Goal: Task Accomplishment & Management: Complete application form

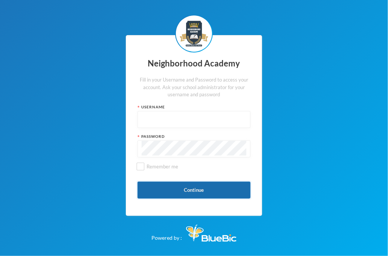
type input "nha00001"
click at [190, 187] on button "Continue" at bounding box center [194, 189] width 113 height 17
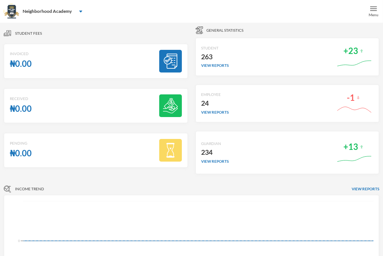
click at [369, 10] on div "Menu" at bounding box center [373, 11] width 19 height 23
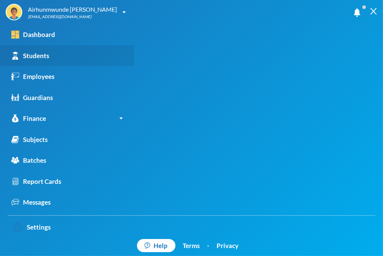
click at [46, 53] on div "Students" at bounding box center [30, 56] width 38 height 10
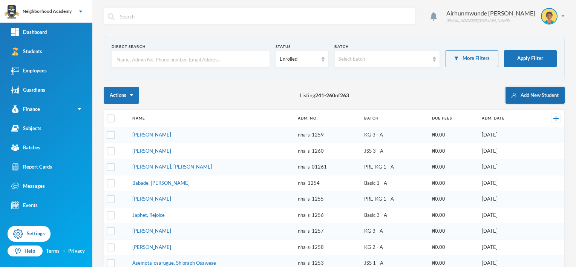
click at [388, 95] on button "Add New Student" at bounding box center [534, 95] width 59 height 17
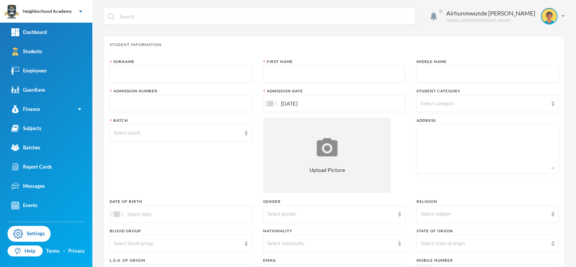
click at [135, 74] on input "text" at bounding box center [181, 74] width 134 height 17
type input "Iyiola"
type input "Tijani"
type input "nha-s-1272"
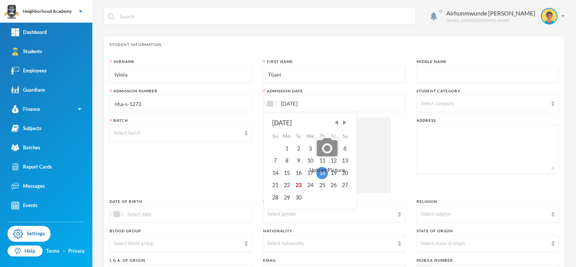
click at [285, 187] on div "22" at bounding box center [287, 185] width 12 height 12
type input "[DATE]"
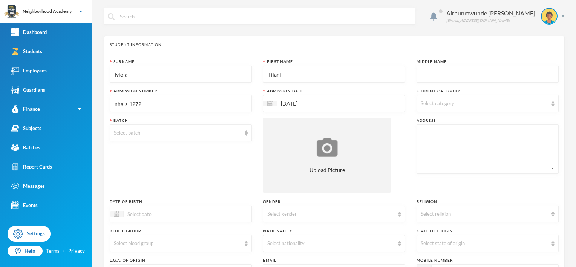
click at [388, 105] on span "Select category" at bounding box center [438, 103] width 34 height 6
click at [388, 121] on input "Day Students" at bounding box center [421, 123] width 8 height 8
checkbox input "true"
click at [125, 129] on div "Select batch" at bounding box center [177, 133] width 127 height 8
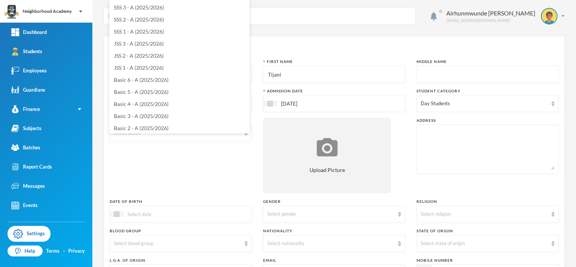
scroll to position [1, 0]
click at [138, 66] on span "JSS 1 - A (2025/2026)" at bounding box center [139, 67] width 50 height 6
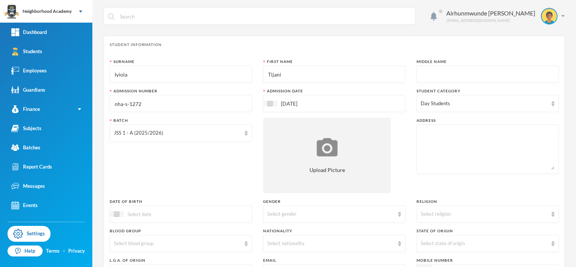
click at [388, 127] on div at bounding box center [487, 148] width 142 height 49
click at [388, 135] on textarea at bounding box center [488, 149] width 134 height 41
type textarea "[STREET_ADDRESS]"
click at [119, 216] on div at bounding box center [117, 214] width 14 height 6
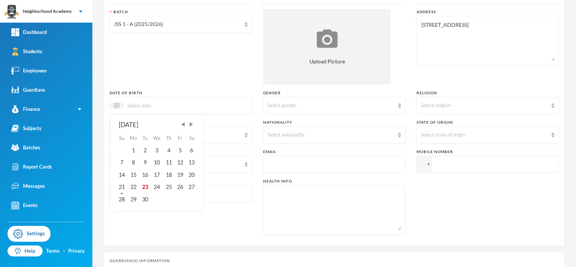
scroll to position [113, 0]
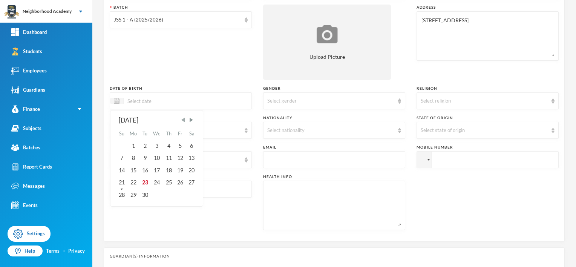
click at [182, 119] on span "Previous Month" at bounding box center [183, 119] width 7 height 7
click at [181, 120] on span "Previous Month" at bounding box center [183, 119] width 7 height 7
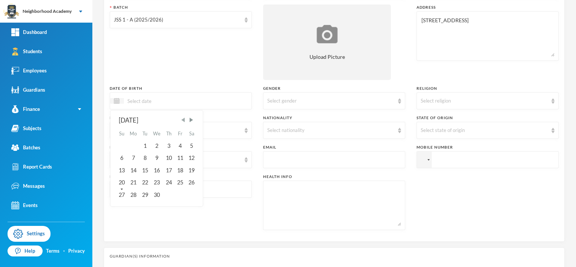
click at [181, 120] on span "Previous Month" at bounding box center [183, 119] width 7 height 7
click at [181, 121] on span "Previous Month" at bounding box center [183, 119] width 7 height 7
click at [183, 120] on span "Previous Month" at bounding box center [183, 119] width 7 height 7
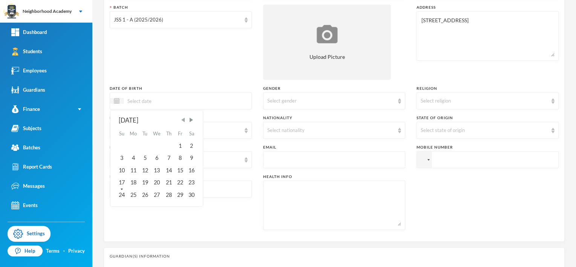
click at [182, 120] on span "Previous Month" at bounding box center [183, 119] width 7 height 7
click at [143, 171] on div "15" at bounding box center [144, 170] width 11 height 12
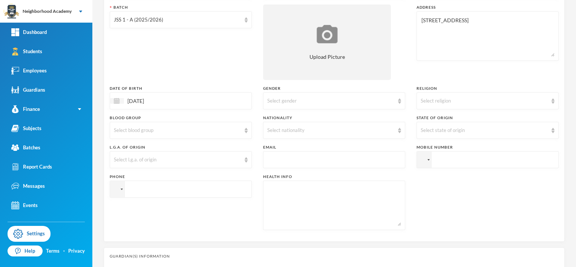
click at [156, 100] on input "[DATE]" at bounding box center [155, 100] width 63 height 9
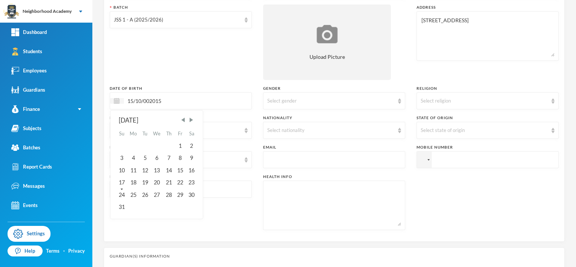
click at [151, 99] on input "15/10/002015" at bounding box center [155, 100] width 63 height 9
click at [150, 98] on input "15/10/002015" at bounding box center [155, 100] width 63 height 9
type input "[DATE]"
click at [168, 169] on div "15" at bounding box center [168, 170] width 11 height 12
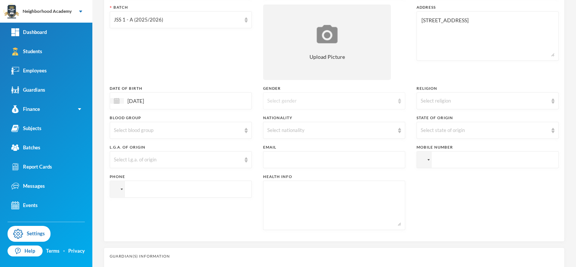
click at [304, 103] on div "Select gender" at bounding box center [330, 101] width 127 height 8
click at [279, 118] on li "[DEMOGRAPHIC_DATA]" at bounding box center [331, 118] width 140 height 12
click at [298, 129] on div "Select nationality" at bounding box center [330, 131] width 127 height 8
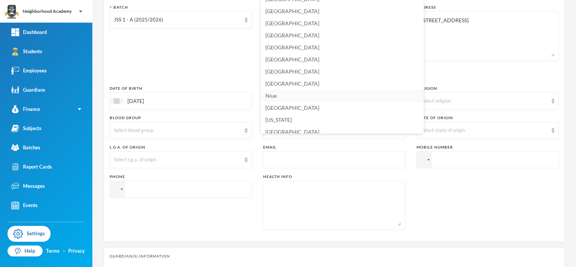
scroll to position [1845, 0]
click at [280, 79] on span "[GEOGRAPHIC_DATA]" at bounding box center [292, 80] width 54 height 6
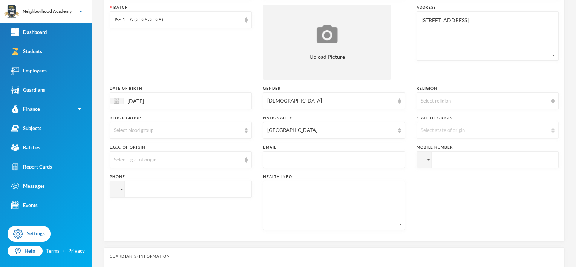
click at [388, 130] on div "Select state of origin" at bounding box center [484, 131] width 127 height 8
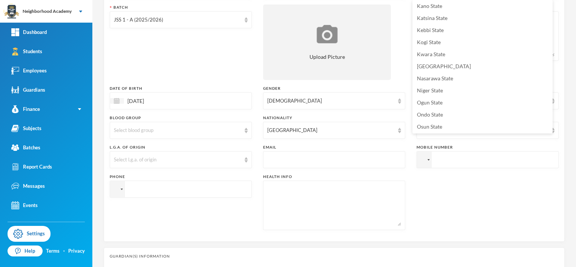
scroll to position [265, 0]
click at [388, 105] on span "Oyo State" at bounding box center [428, 104] width 23 height 6
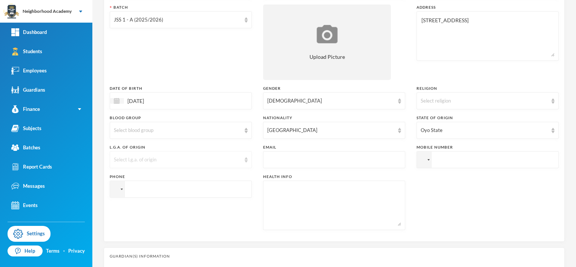
click at [134, 159] on div "Select l.g.a. of origin" at bounding box center [177, 160] width 127 height 8
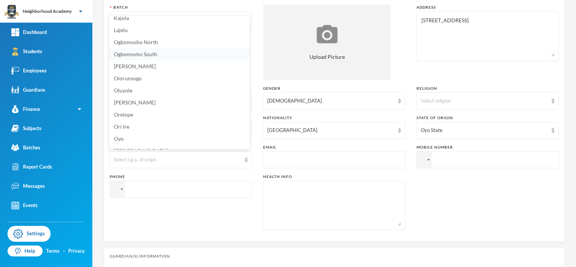
scroll to position [227, 0]
click at [129, 73] on span "Olorunsogo" at bounding box center [128, 73] width 28 height 6
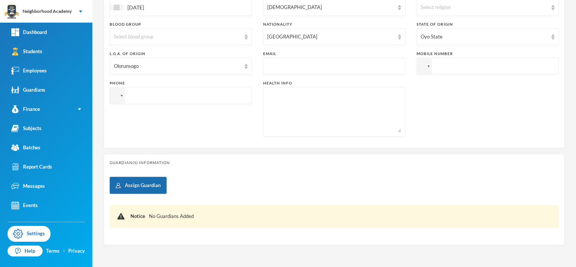
scroll to position [226, 0]
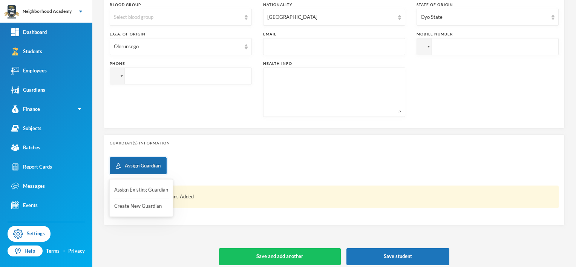
click at [155, 166] on button "Assign Guardian" at bounding box center [138, 165] width 57 height 17
click at [121, 207] on button "Create New Guardian" at bounding box center [140, 206] width 55 height 14
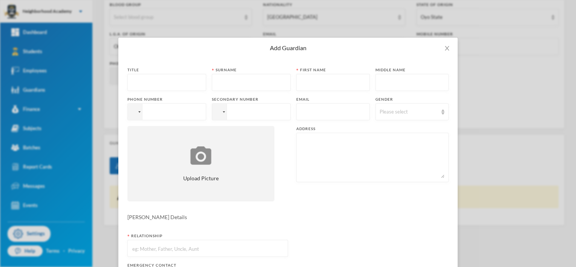
click at [141, 78] on input "text" at bounding box center [167, 82] width 70 height 17
type input "Mrs"
type input "Saka"
type input "Sade"
click at [133, 112] on div at bounding box center [134, 112] width 6 height 4
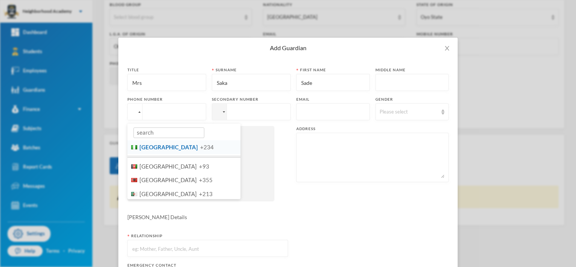
click at [150, 152] on li "Nigeria +234" at bounding box center [183, 147] width 113 height 14
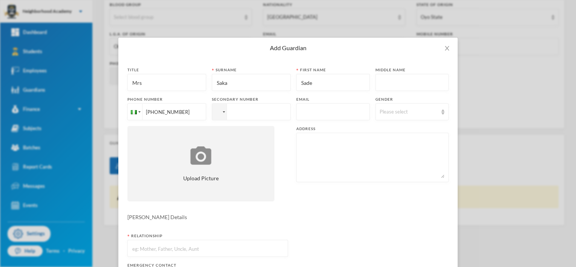
type input "[PHONE_NUMBER]"
click at [215, 115] on div at bounding box center [219, 112] width 14 height 16
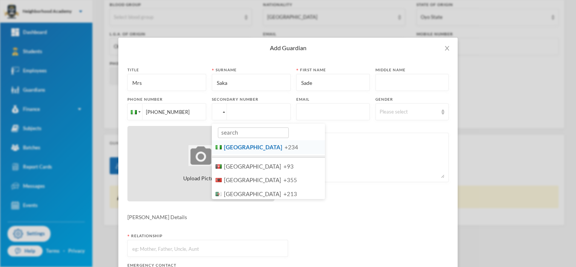
drag, startPoint x: 225, startPoint y: 149, endPoint x: 236, endPoint y: 137, distance: 16.5
click at [225, 148] on span "[GEOGRAPHIC_DATA]" at bounding box center [253, 147] width 58 height 7
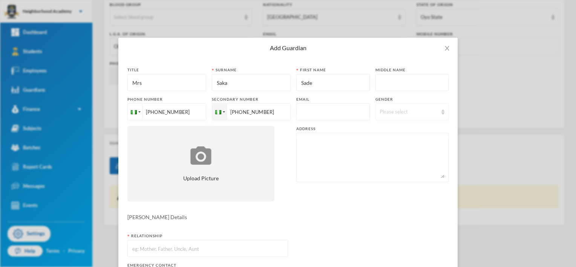
type input "[PHONE_NUMBER]"
click at [386, 109] on div "Please select" at bounding box center [409, 112] width 58 height 8
click at [384, 140] on span "[DEMOGRAPHIC_DATA]" at bounding box center [403, 141] width 59 height 6
click at [316, 147] on textarea at bounding box center [372, 157] width 144 height 41
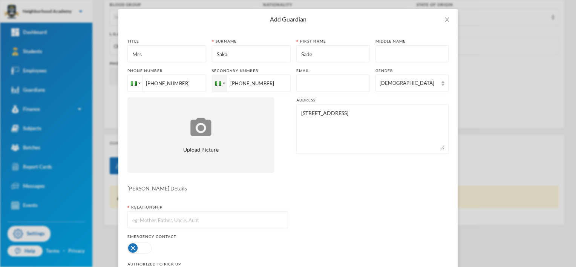
scroll to position [75, 0]
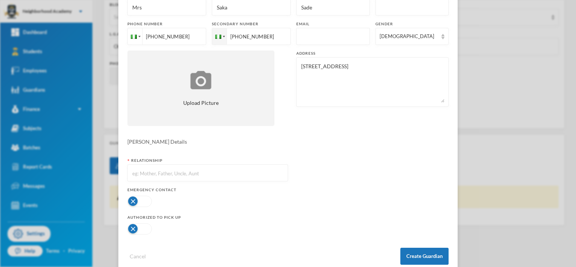
type textarea "[STREET_ADDRESS]"
drag, startPoint x: 140, startPoint y: 160, endPoint x: 140, endPoint y: 167, distance: 6.8
click at [140, 161] on div "Relationship" at bounding box center [207, 161] width 161 height 6
click at [133, 176] on input "text" at bounding box center [208, 173] width 152 height 17
type input "Mother"
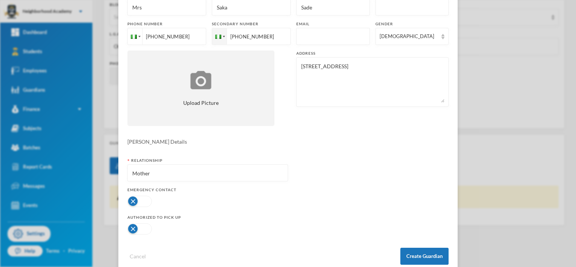
click at [128, 198] on button "button" at bounding box center [139, 201] width 24 height 11
click at [388, 255] on button "Create Guardian" at bounding box center [424, 256] width 48 height 17
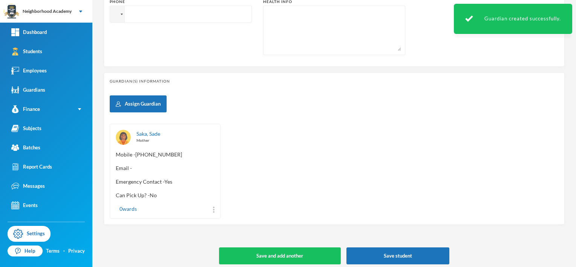
scroll to position [292, 0]
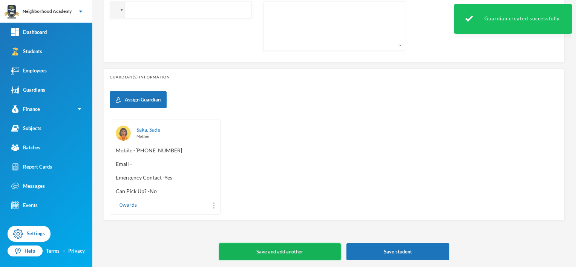
click at [306, 250] on button "Save and add another" at bounding box center [280, 251] width 122 height 17
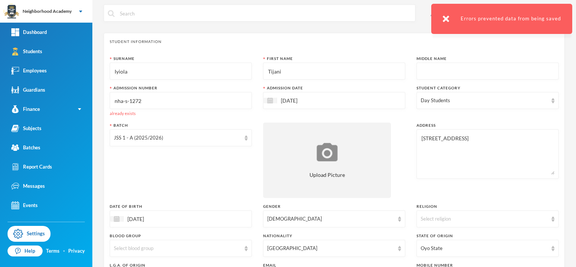
scroll to position [0, 0]
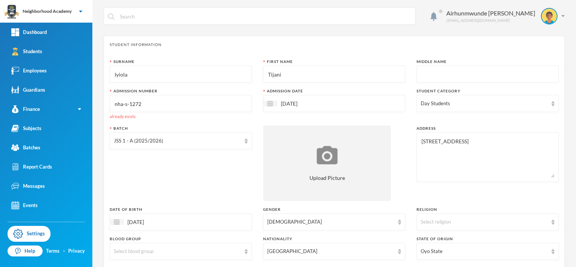
click at [141, 101] on input "nha-s-1272" at bounding box center [181, 103] width 134 height 17
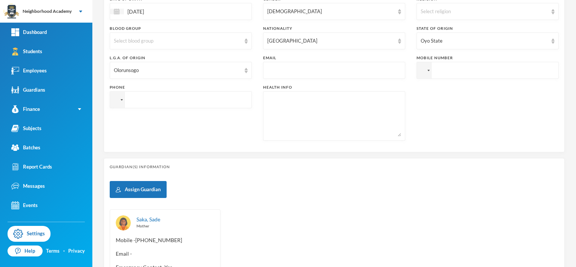
scroll to position [292, 0]
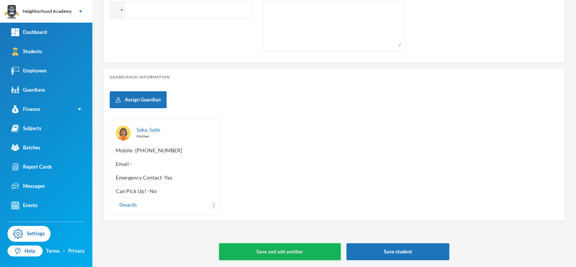
type input "nha-s-1273"
click at [293, 255] on button "Save and add another" at bounding box center [280, 251] width 122 height 17
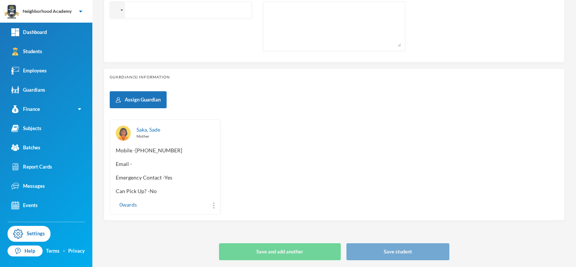
type input "[DATE]"
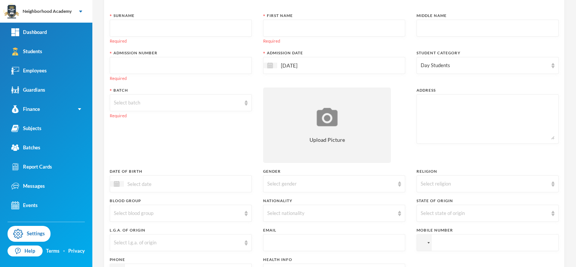
scroll to position [0, 0]
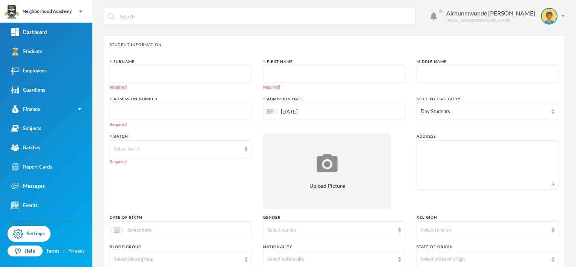
click at [119, 74] on input "text" at bounding box center [181, 74] width 134 height 17
type input "Obanor"
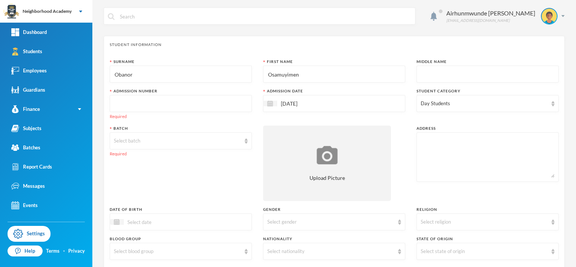
type input "Osamuyimen"
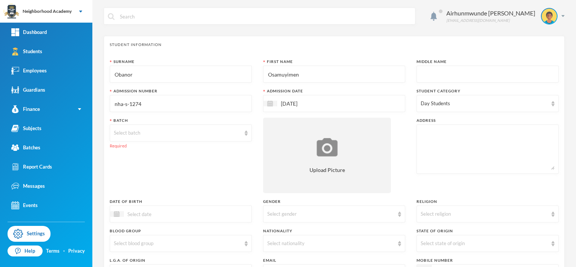
type input "nha-s-1274"
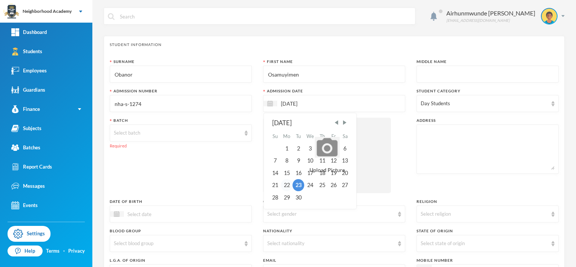
click at [286, 184] on div "22" at bounding box center [287, 185] width 12 height 12
type input "[DATE]"
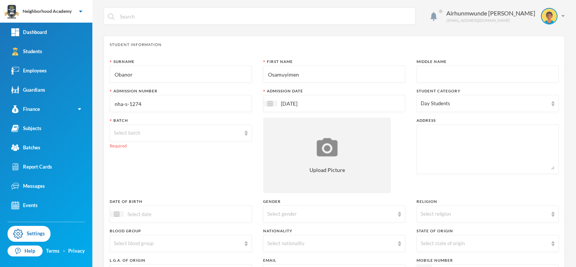
click at [388, 107] on div "Day Students" at bounding box center [487, 103] width 142 height 17
click at [388, 122] on span "Day Students" at bounding box center [442, 122] width 37 height 6
click at [388, 122] on input "Day Students" at bounding box center [421, 123] width 8 height 8
click at [388, 124] on input "Day Students" at bounding box center [421, 123] width 8 height 8
checkbox input "true"
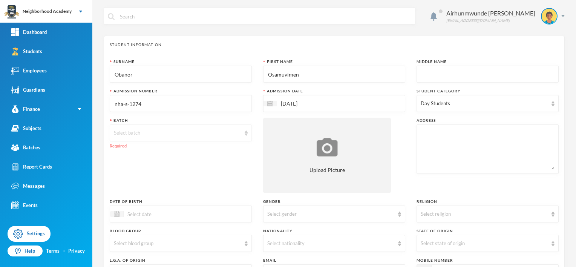
click at [124, 133] on div "Select batch" at bounding box center [177, 133] width 127 height 8
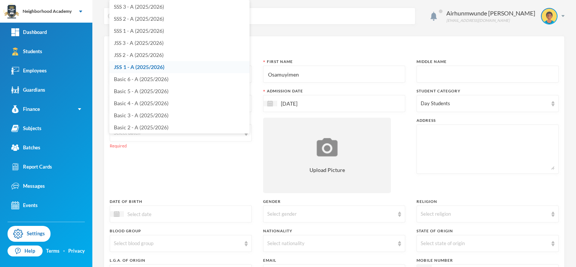
click at [149, 69] on span "JSS 1 - A (2025/2026)" at bounding box center [139, 67] width 51 height 6
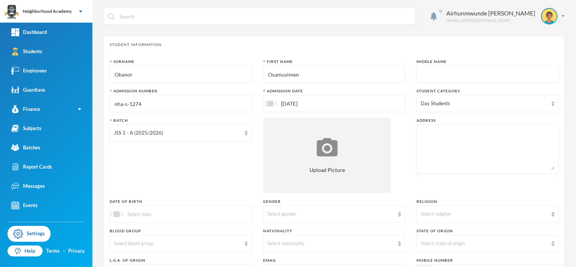
click at [388, 142] on textarea at bounding box center [488, 149] width 134 height 41
type textarea "[STREET_ADDRESS]"
click at [119, 211] on img at bounding box center [117, 214] width 6 height 6
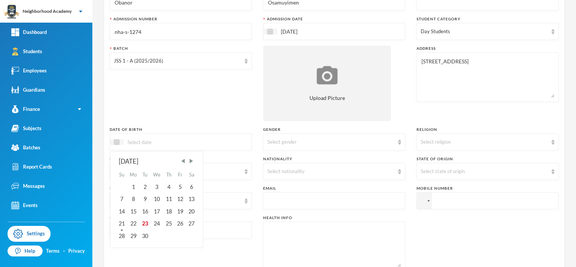
scroll to position [75, 0]
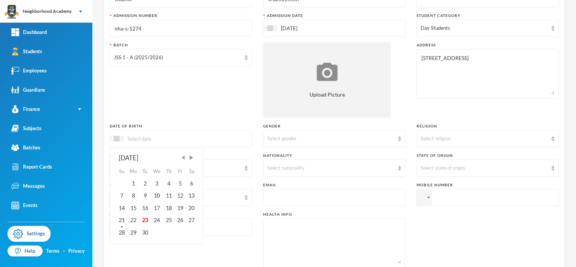
click at [185, 157] on span "Previous Month" at bounding box center [183, 157] width 7 height 7
click at [142, 208] on div "12" at bounding box center [144, 208] width 11 height 12
click at [150, 136] on input "12/08/002012" at bounding box center [155, 138] width 63 height 9
type input "[DATE]"
drag, startPoint x: 121, startPoint y: 206, endPoint x: 202, endPoint y: 185, distance: 83.7
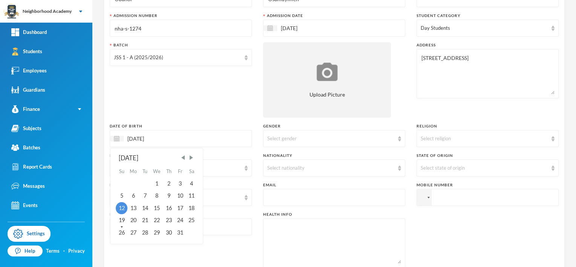
click at [123, 206] on div "12" at bounding box center [121, 208] width 11 height 12
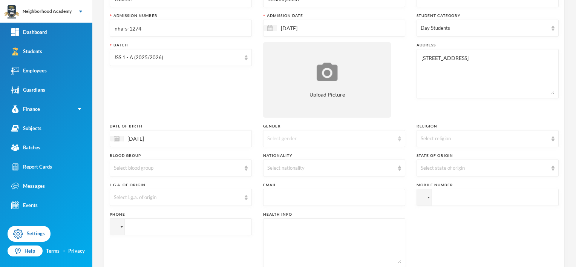
click at [288, 140] on div "Select gender" at bounding box center [330, 139] width 127 height 8
click at [282, 166] on span "[DEMOGRAPHIC_DATA]" at bounding box center [294, 167] width 59 height 6
click at [388, 165] on div "Select state of origin" at bounding box center [484, 168] width 127 height 8
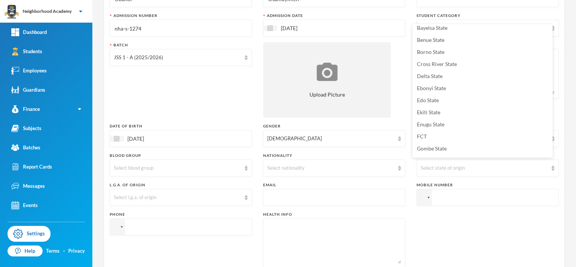
scroll to position [40, 0]
click at [388, 126] on span "Edo State" at bounding box center [428, 124] width 22 height 6
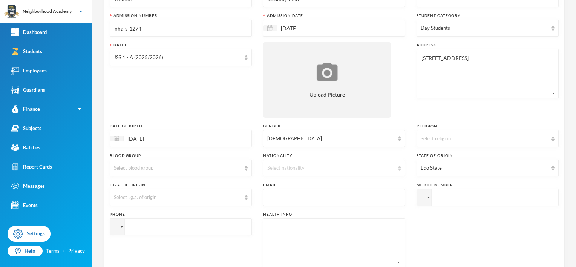
click at [280, 167] on div "Select nationality" at bounding box center [330, 168] width 127 height 8
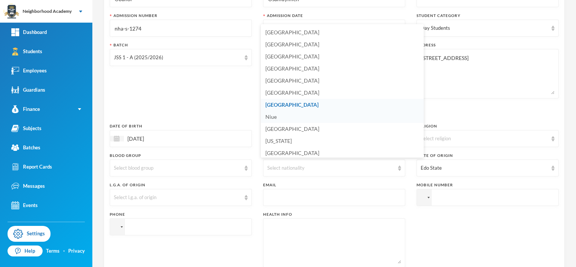
scroll to position [1846, 0]
click at [280, 106] on span "[GEOGRAPHIC_DATA]" at bounding box center [291, 103] width 53 height 6
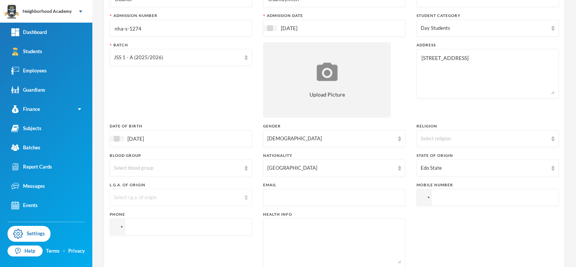
click at [124, 198] on div "Select l.g.a. of origin" at bounding box center [177, 198] width 127 height 8
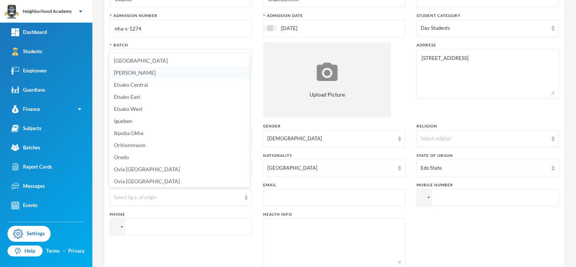
scroll to position [11, 0]
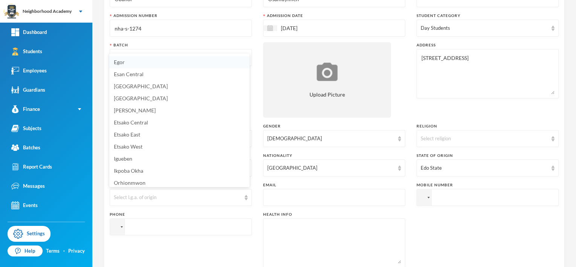
click at [125, 62] on li "Egor" at bounding box center [179, 62] width 140 height 12
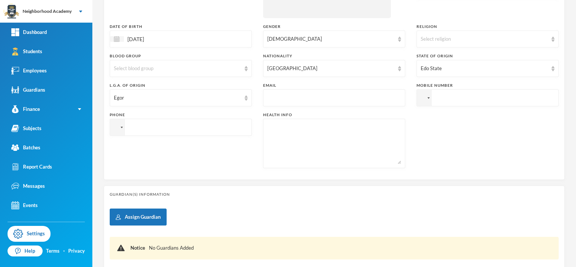
scroll to position [188, 0]
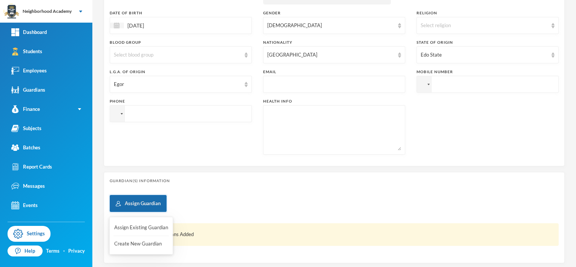
click at [142, 201] on button "Assign Guardian" at bounding box center [138, 203] width 57 height 17
click at [118, 243] on button "Create New Guardian" at bounding box center [140, 244] width 55 height 14
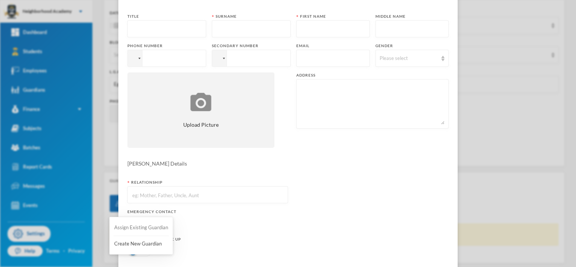
scroll to position [0, 0]
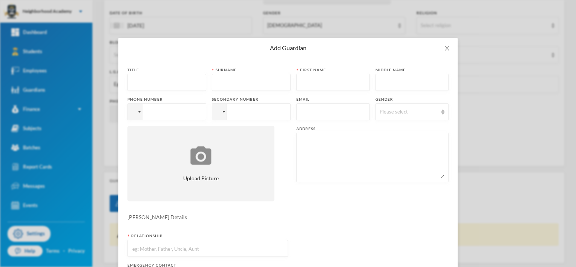
drag, startPoint x: 133, startPoint y: 80, endPoint x: 148, endPoint y: 79, distance: 15.1
click at [139, 80] on input "text" at bounding box center [167, 82] width 70 height 17
type input "O"
type input "Obanor"
type input "[PERSON_NAME]"
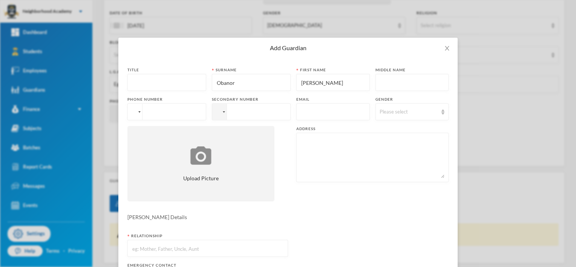
click at [133, 115] on div at bounding box center [135, 112] width 14 height 16
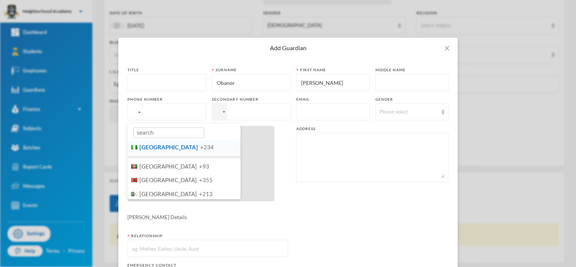
click at [146, 148] on span "[GEOGRAPHIC_DATA]" at bounding box center [168, 147] width 58 height 7
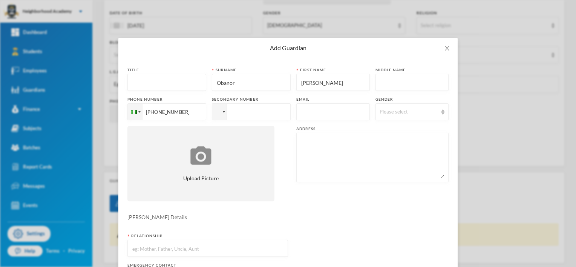
type input "[PHONE_NUMBER]"
click at [223, 112] on div at bounding box center [224, 112] width 2 height 2
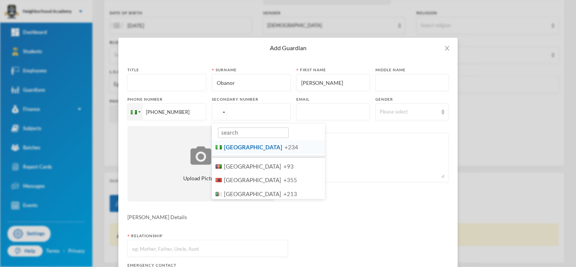
click at [224, 150] on span "[GEOGRAPHIC_DATA]" at bounding box center [253, 147] width 58 height 7
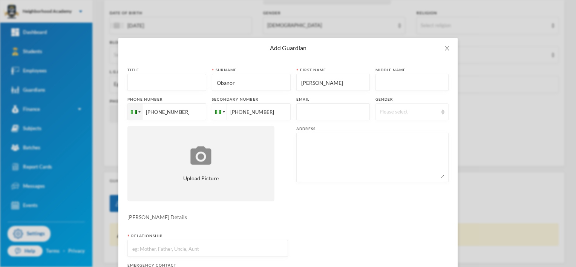
type input "[PHONE_NUMBER]"
click at [388, 115] on div "Please select" at bounding box center [409, 112] width 58 height 8
click at [388, 129] on li "[DEMOGRAPHIC_DATA]" at bounding box center [407, 129] width 76 height 12
click at [309, 146] on textarea at bounding box center [372, 157] width 144 height 41
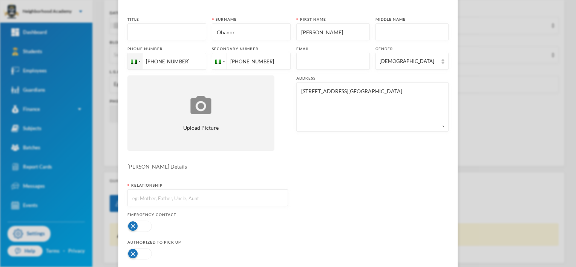
scroll to position [75, 0]
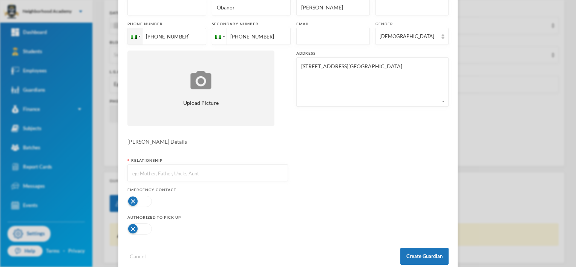
type textarea "[STREET_ADDRESS][GEOGRAPHIC_DATA]"
click at [139, 172] on input "text" at bounding box center [208, 173] width 152 height 17
type input "Father"
click at [131, 202] on button "button" at bounding box center [139, 201] width 24 height 11
click at [388, 255] on button "Create Guardian" at bounding box center [424, 256] width 48 height 17
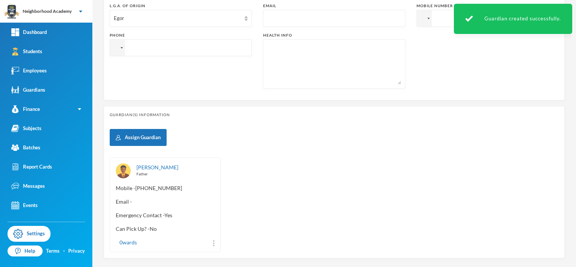
scroll to position [292, 0]
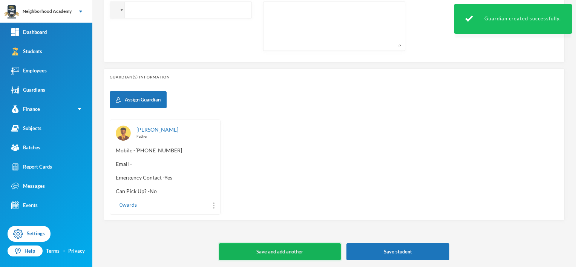
click at [246, 250] on button "Save and add another" at bounding box center [280, 251] width 122 height 17
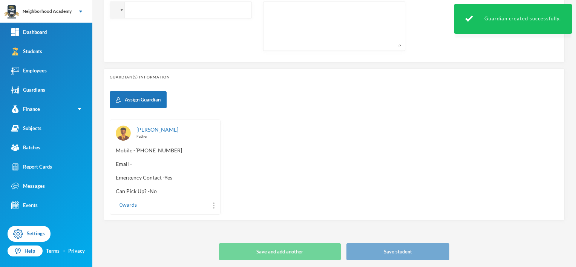
type input "[DATE]"
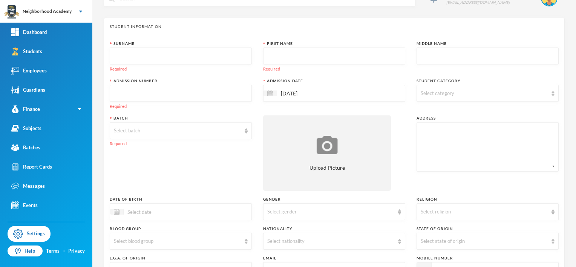
scroll to position [0, 0]
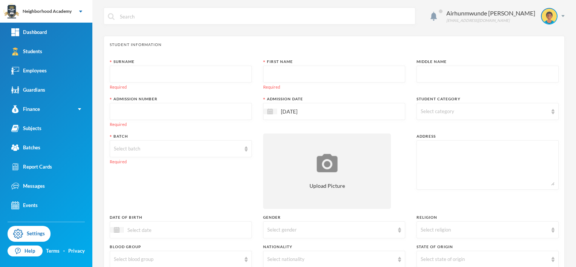
click at [122, 74] on input "text" at bounding box center [181, 74] width 134 height 17
type input "Obanor"
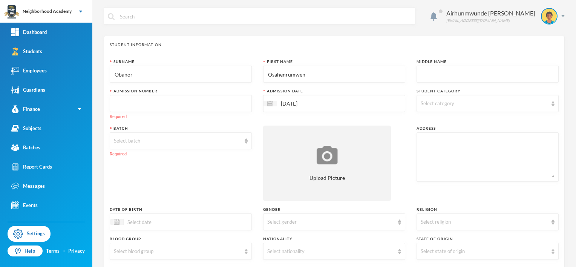
type input "Osahenrumwen"
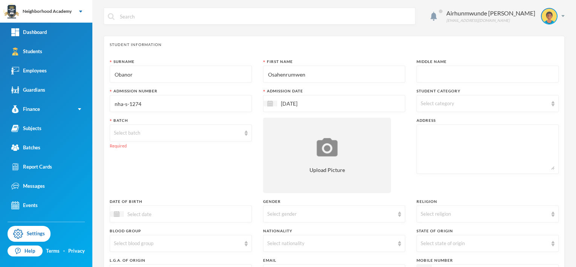
type input "nha-s-1274"
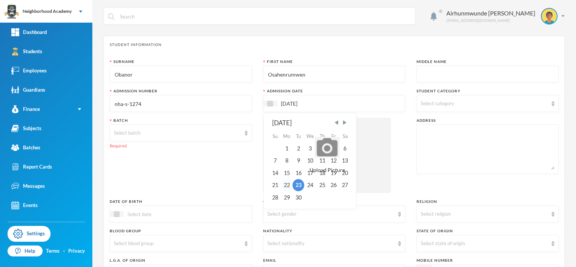
click at [285, 185] on div "22" at bounding box center [287, 185] width 12 height 12
type input "[DATE]"
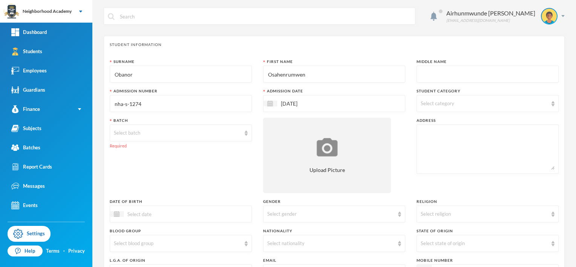
click at [388, 103] on span "Select category" at bounding box center [438, 103] width 34 height 6
click at [388, 122] on span "Day Students" at bounding box center [442, 122] width 37 height 6
drag, startPoint x: 444, startPoint y: 122, endPoint x: 395, endPoint y: 103, distance: 53.3
click at [388, 103] on div "[DATE]" at bounding box center [334, 103] width 142 height 17
drag, startPoint x: 120, startPoint y: 128, endPoint x: 123, endPoint y: 133, distance: 5.4
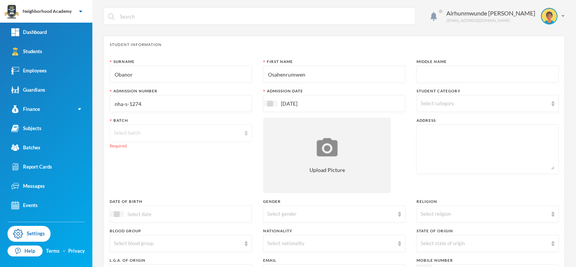
click at [121, 130] on div "Select batch" at bounding box center [181, 132] width 142 height 17
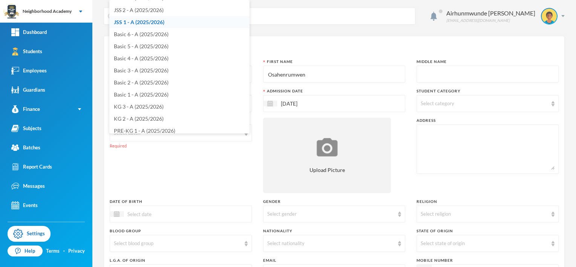
scroll to position [50, 0]
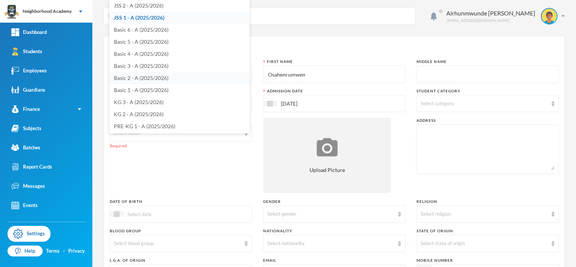
click at [144, 75] on span "Basic 2 - A (2025/2026)" at bounding box center [141, 78] width 55 height 6
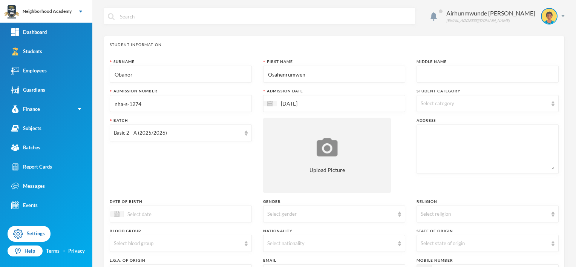
click at [388, 136] on textarea at bounding box center [488, 149] width 134 height 41
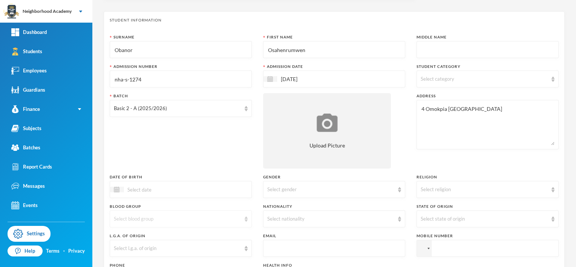
scroll to position [38, 0]
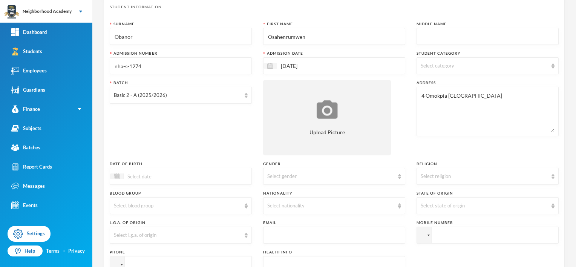
type textarea "4 Omokpia [GEOGRAPHIC_DATA]"
click at [136, 173] on input at bounding box center [155, 176] width 63 height 9
click at [182, 196] on span "Previous Month" at bounding box center [183, 195] width 7 height 7
drag, startPoint x: 192, startPoint y: 233, endPoint x: 178, endPoint y: 232, distance: 14.7
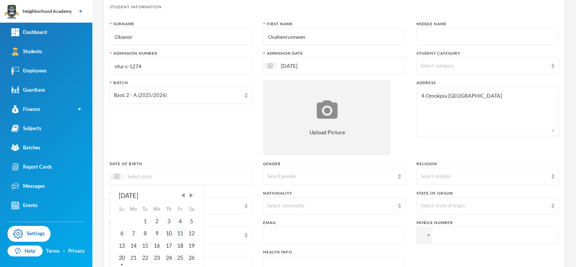
click at [191, 233] on div "12" at bounding box center [191, 233] width 11 height 12
click at [149, 178] on input "12/07/002018" at bounding box center [155, 176] width 63 height 9
type input "[DATE]"
click at [164, 235] on div "12" at bounding box center [168, 233] width 11 height 12
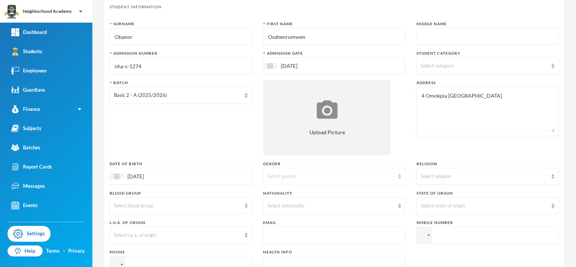
click at [307, 175] on div "Select gender" at bounding box center [330, 177] width 127 height 8
click at [280, 196] on li "[DEMOGRAPHIC_DATA]" at bounding box center [331, 193] width 140 height 12
click at [388, 201] on div "Select state of origin" at bounding box center [487, 205] width 142 height 17
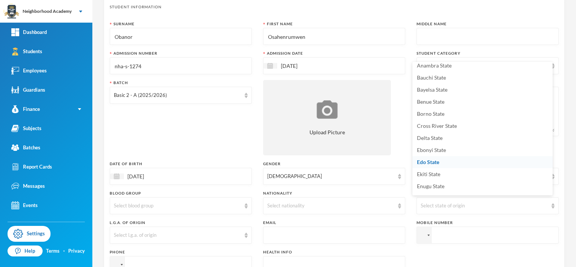
scroll to position [49, 0]
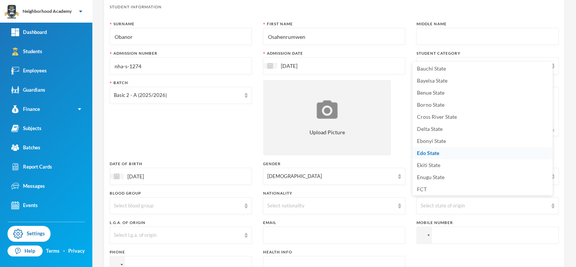
click at [388, 153] on span "Edo State" at bounding box center [428, 153] width 22 height 6
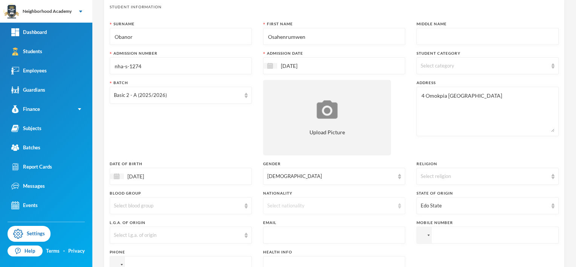
click at [285, 207] on div "Select nationality" at bounding box center [330, 206] width 127 height 8
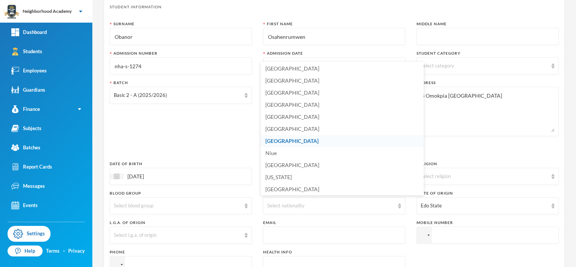
drag, startPoint x: 283, startPoint y: 140, endPoint x: 282, endPoint y: 145, distance: 4.7
click at [283, 140] on li "[GEOGRAPHIC_DATA]" at bounding box center [342, 141] width 163 height 12
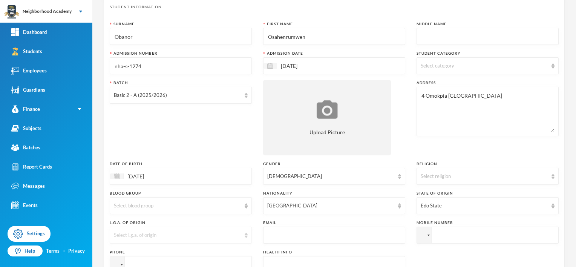
click at [131, 236] on div "Select l.g.a. of origin" at bounding box center [177, 235] width 127 height 8
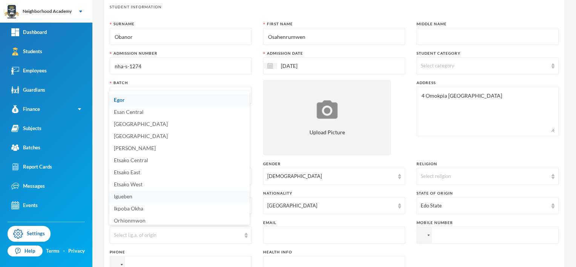
scroll to position [13, 0]
click at [119, 97] on span "Egor" at bounding box center [119, 98] width 11 height 6
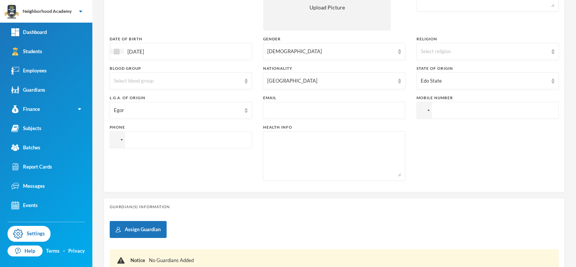
scroll to position [188, 0]
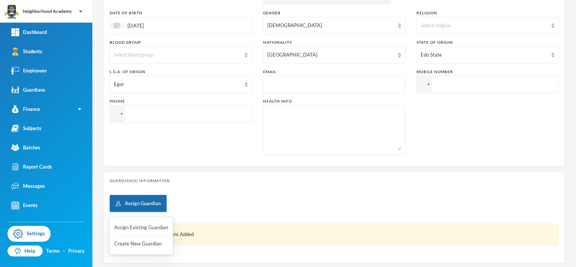
click at [150, 202] on button "Assign Guardian" at bounding box center [138, 203] width 57 height 17
click at [134, 230] on button "Assign Existing Guardian" at bounding box center [140, 228] width 55 height 14
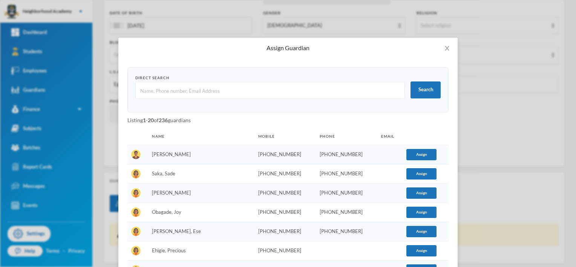
click at [149, 89] on input "text" at bounding box center [269, 90] width 261 height 17
click at [213, 78] on div "Direct Search" at bounding box center [269, 78] width 269 height 6
click at [177, 155] on td "[PERSON_NAME]" at bounding box center [201, 154] width 106 height 19
click at [388, 150] on button "Assign" at bounding box center [421, 154] width 30 height 11
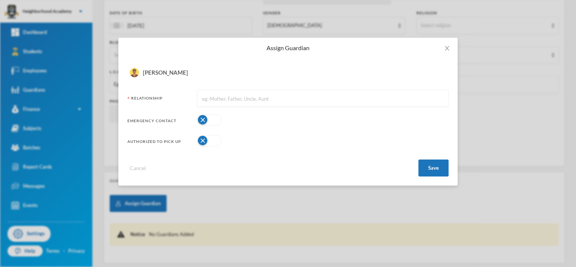
click at [213, 101] on input "text" at bounding box center [322, 98] width 243 height 17
type input "Father"
click at [202, 119] on button "button" at bounding box center [209, 119] width 24 height 11
click at [388, 167] on button "Save" at bounding box center [433, 167] width 30 height 17
click at [388, 166] on button "Save" at bounding box center [433, 167] width 30 height 17
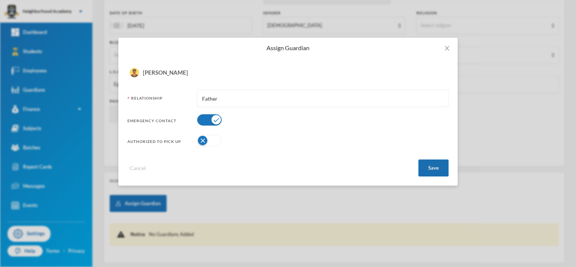
click at [388, 166] on button "Save" at bounding box center [433, 167] width 30 height 17
click at [388, 47] on icon "icon: close" at bounding box center [447, 48] width 6 height 6
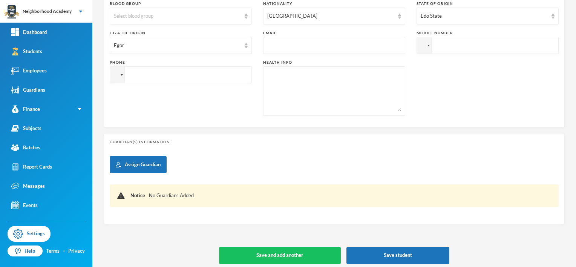
scroll to position [231, 0]
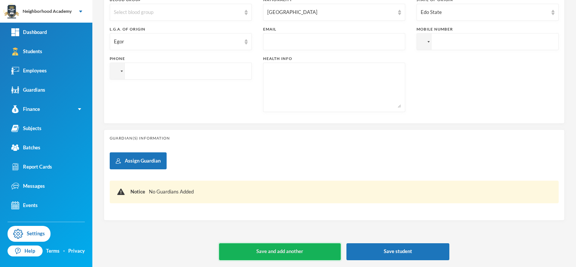
click at [292, 247] on button "Save and add another" at bounding box center [280, 251] width 122 height 17
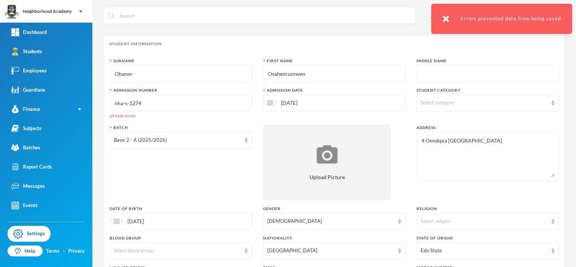
scroll to position [0, 0]
click at [143, 103] on input "nha-s-1274" at bounding box center [181, 103] width 134 height 17
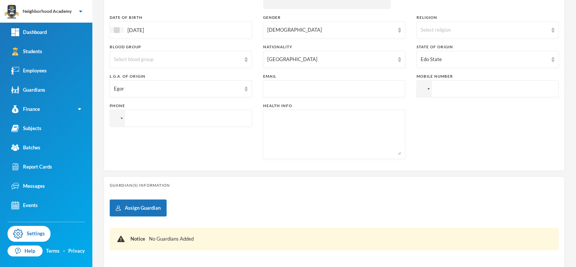
scroll to position [231, 0]
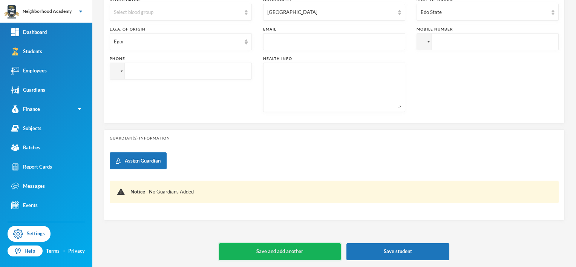
type input "nha-s-1275"
click at [310, 246] on button "Save and add another" at bounding box center [280, 251] width 122 height 17
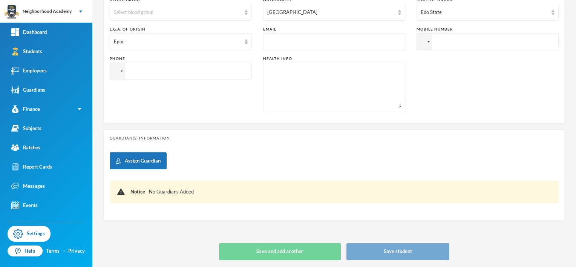
type input "[DATE]"
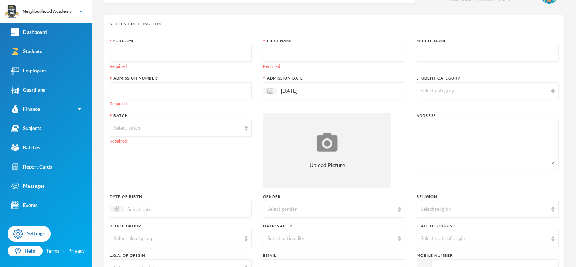
scroll to position [0, 0]
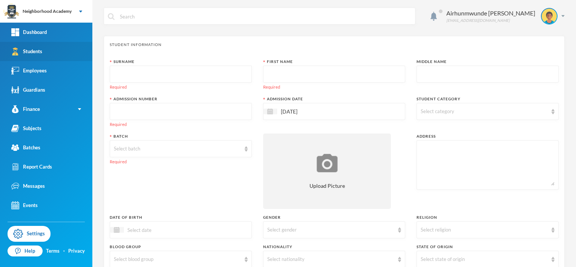
click at [37, 51] on div "Students" at bounding box center [26, 51] width 31 height 8
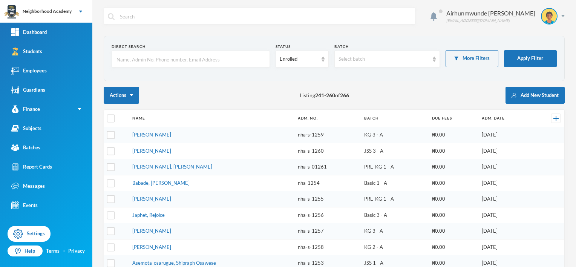
click at [132, 57] on input "text" at bounding box center [191, 59] width 150 height 17
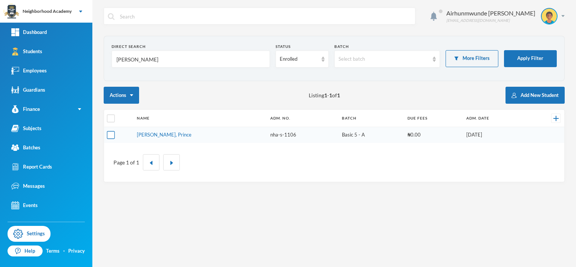
type input "[PERSON_NAME]"
click at [110, 135] on input "checkbox" at bounding box center [111, 135] width 8 height 8
checkbox input "true"
click at [179, 136] on link "[PERSON_NAME], Prince" at bounding box center [164, 135] width 55 height 6
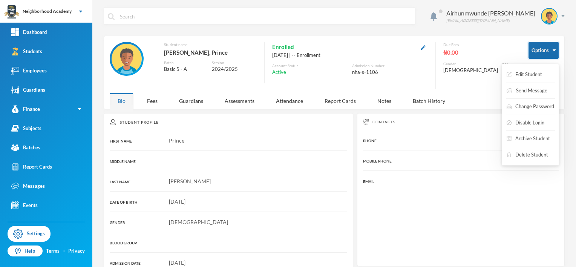
click at [388, 48] on button "Options" at bounding box center [543, 50] width 30 height 17
click at [388, 73] on button "Edit Student" at bounding box center [519, 75] width 37 height 14
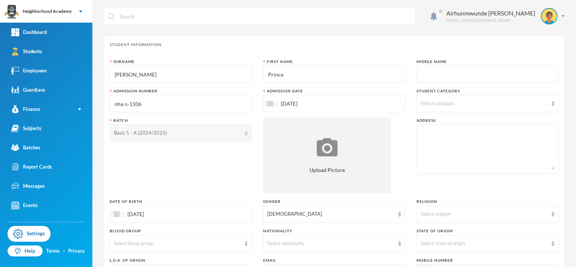
click at [154, 134] on div "Basic 5 - A (2024/2025)" at bounding box center [177, 133] width 127 height 8
click at [181, 81] on input "[PERSON_NAME]" at bounding box center [181, 74] width 134 height 17
click at [155, 133] on div "Basic 5 - A (2024/2025)" at bounding box center [177, 133] width 127 height 8
click at [245, 136] on div "Basic 5 - A (2024/2025)" at bounding box center [181, 132] width 142 height 17
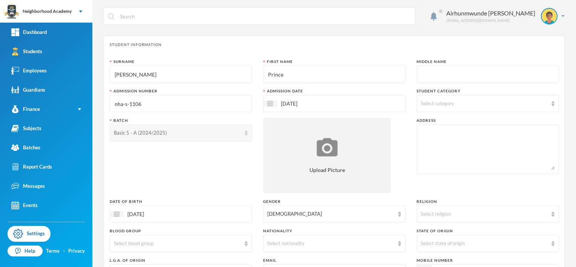
click at [245, 136] on div "Basic 5 - A (2024/2025)" at bounding box center [181, 132] width 142 height 17
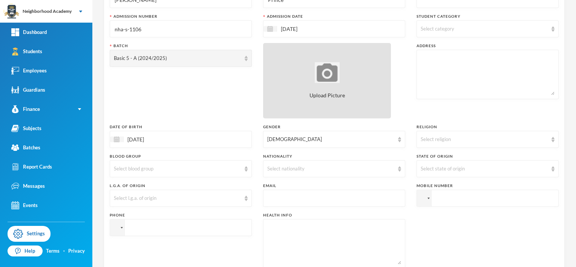
scroll to position [75, 0]
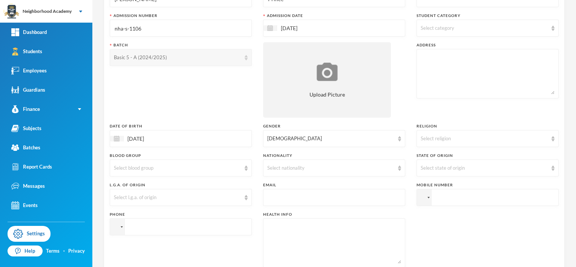
click at [146, 62] on div "Basic 5 - A (2024/2025)" at bounding box center [181, 57] width 142 height 17
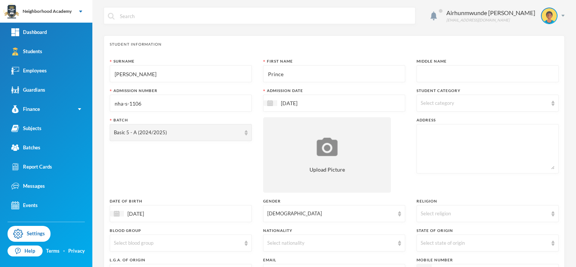
scroll to position [0, 0]
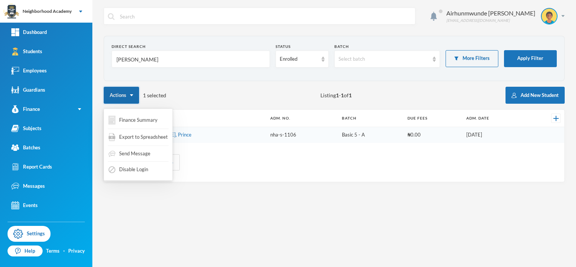
click at [131, 93] on button "Actions" at bounding box center [121, 95] width 35 height 17
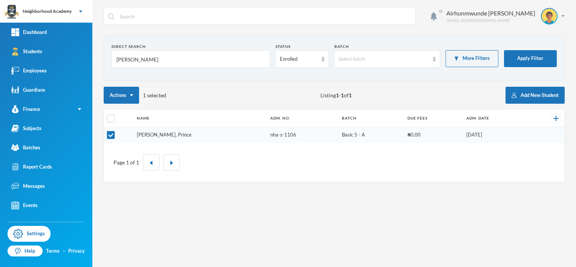
click at [157, 135] on link "[PERSON_NAME], Prince" at bounding box center [164, 135] width 55 height 6
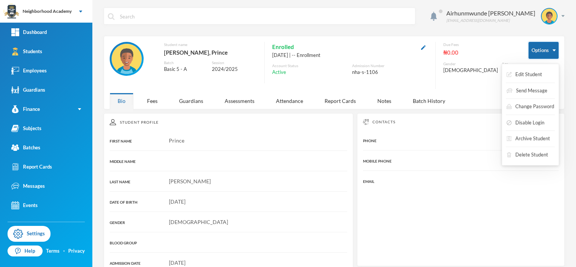
click at [388, 49] on button "Options" at bounding box center [543, 50] width 30 height 17
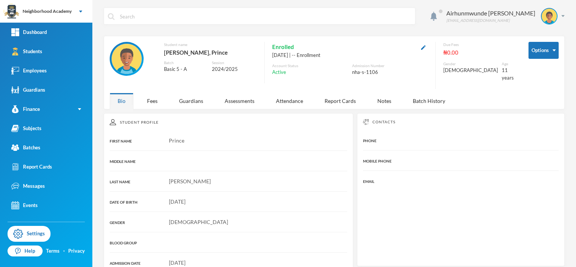
click at [242, 136] on div "Prince" at bounding box center [228, 140] width 237 height 8
click at [35, 148] on div "Batches" at bounding box center [25, 148] width 29 height 8
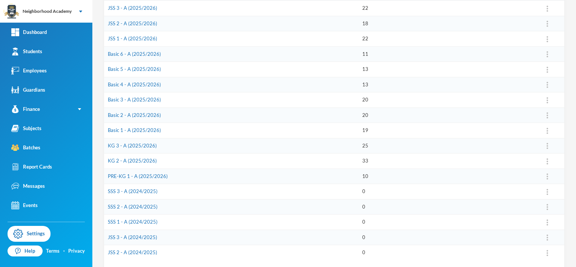
scroll to position [210, 0]
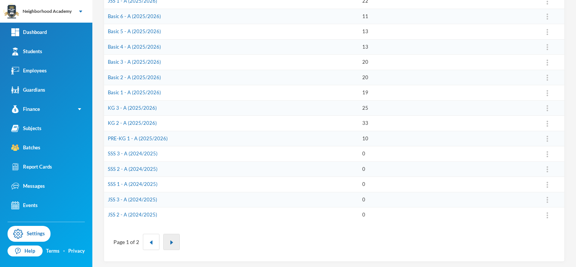
click at [170, 242] on img "button" at bounding box center [171, 242] width 5 height 5
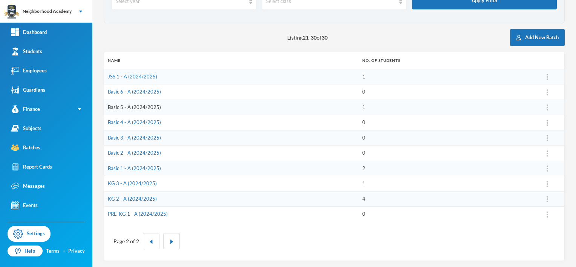
click at [139, 106] on link "Basic 5 - A (2024/2025)" at bounding box center [134, 107] width 53 height 6
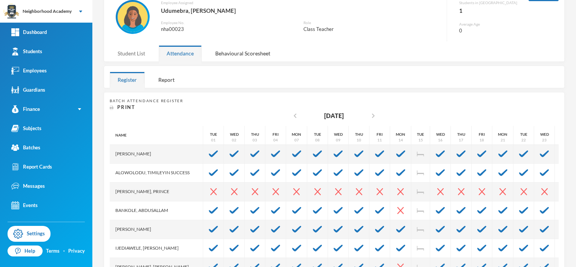
click at [143, 51] on div "Student List" at bounding box center [131, 53] width 43 height 16
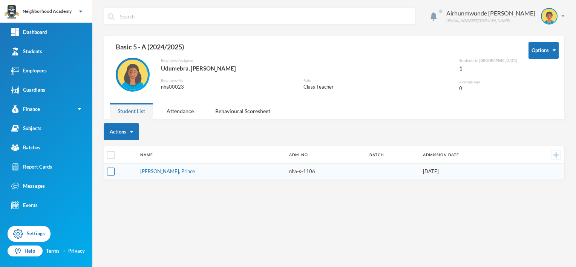
click at [113, 172] on input "checkbox" at bounding box center [111, 172] width 8 height 8
checkbox input "true"
click at [132, 188] on button "Change Batch" at bounding box center [129, 188] width 42 height 14
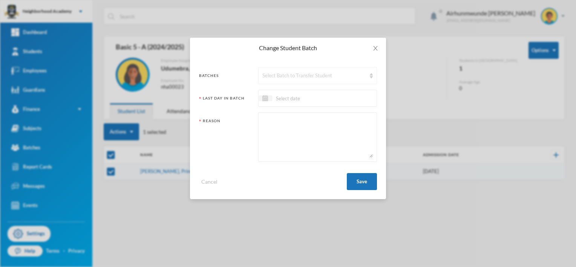
click at [371, 73] on img at bounding box center [371, 75] width 3 height 5
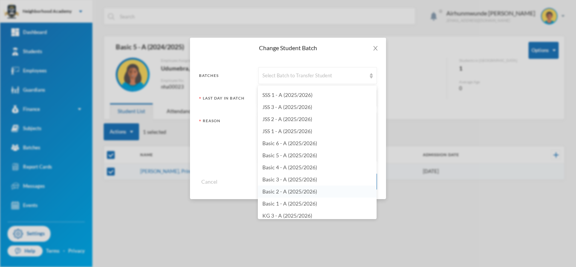
scroll to position [226, 0]
click at [307, 133] on span "Basic 5 - A (2025/2026)" at bounding box center [289, 132] width 55 height 6
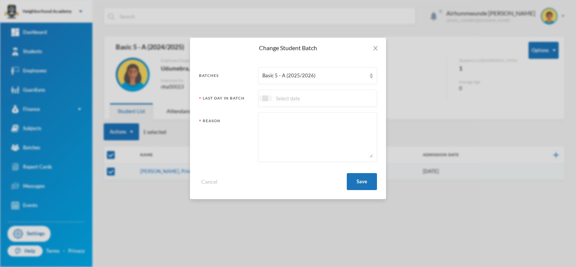
click at [270, 96] on div at bounding box center [266, 98] width 14 height 6
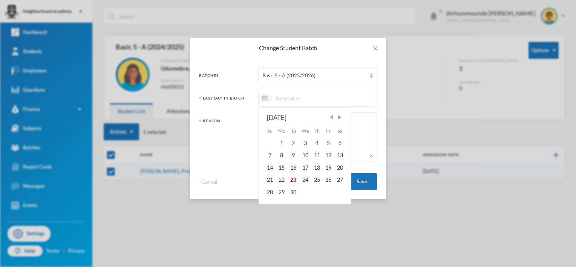
click at [332, 119] on span "Previous Month" at bounding box center [331, 117] width 7 height 7
click at [318, 191] on div "31" at bounding box center [316, 192] width 11 height 12
type input "[DATE]"
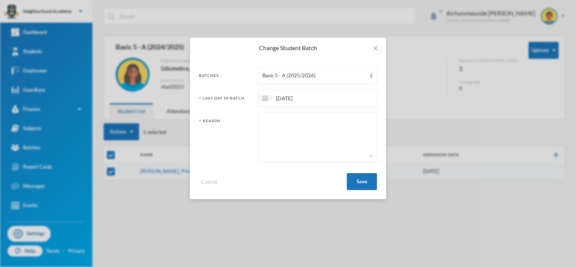
drag, startPoint x: 269, startPoint y: 118, endPoint x: 281, endPoint y: 121, distance: 12.4
click at [270, 118] on textarea at bounding box center [317, 136] width 110 height 41
type textarea "Resumed after long absence"
click at [362, 179] on button "Save" at bounding box center [362, 181] width 30 height 17
checkbox input "false"
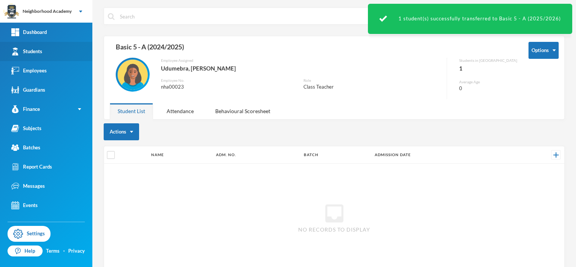
click at [30, 49] on div "Students" at bounding box center [26, 51] width 31 height 8
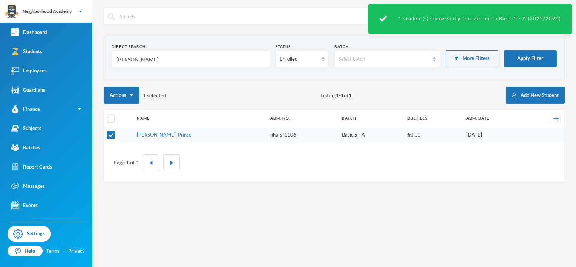
click at [158, 59] on input "[PERSON_NAME]" at bounding box center [191, 59] width 150 height 17
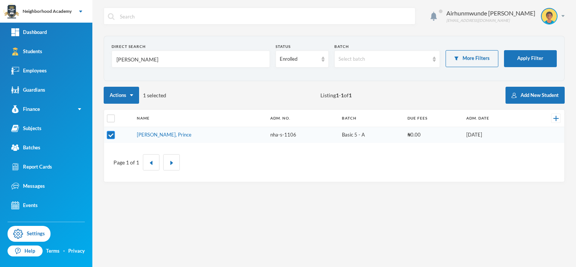
type input "[PERSON_NAME]"
click at [110, 134] on input "checkbox" at bounding box center [111, 135] width 8 height 8
checkbox input "false"
click at [145, 60] on input "[PERSON_NAME]" at bounding box center [191, 59] width 150 height 17
drag, startPoint x: 144, startPoint y: 59, endPoint x: 115, endPoint y: 66, distance: 29.3
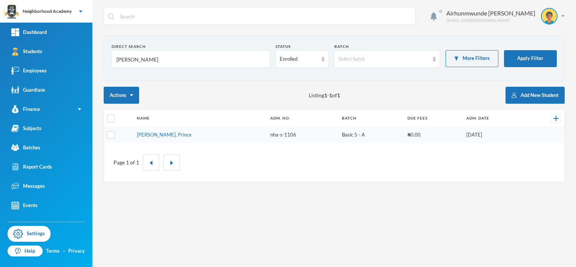
click at [117, 64] on input "[PERSON_NAME]" at bounding box center [191, 59] width 150 height 17
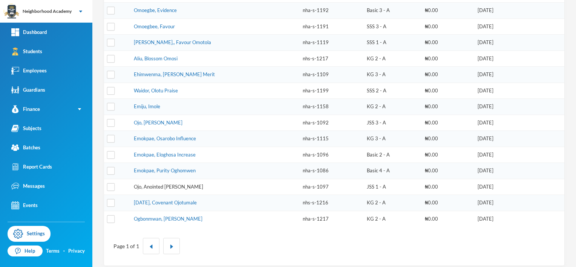
scroll to position [190, 0]
type input "Omon"
click at [175, 239] on button "button" at bounding box center [171, 245] width 17 height 16
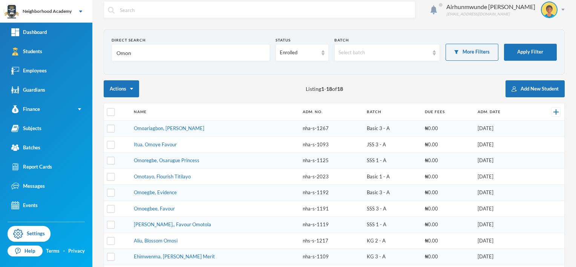
scroll to position [0, 0]
